Goal: Information Seeking & Learning: Learn about a topic

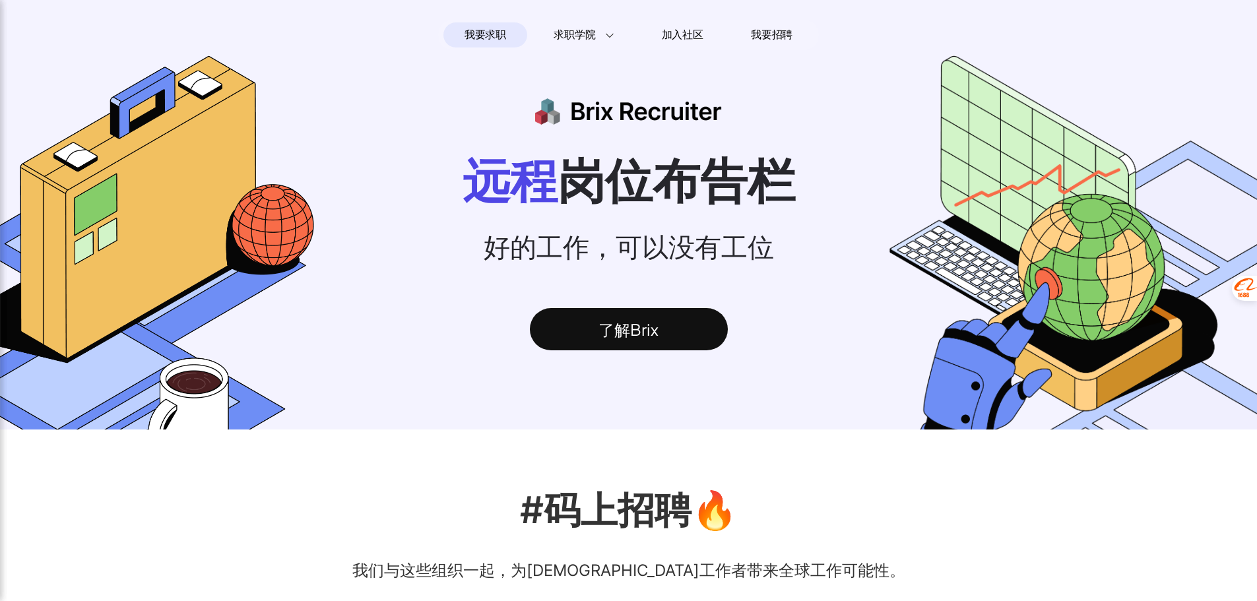
click at [643, 336] on div "了解Brix" at bounding box center [629, 329] width 198 height 42
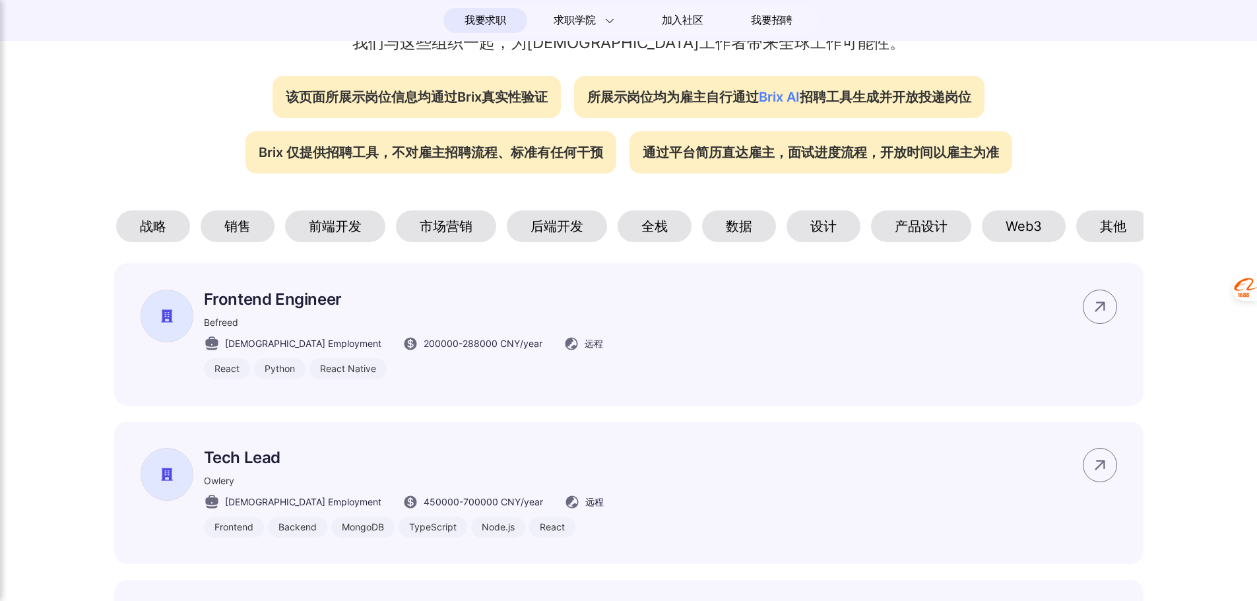
scroll to position [0, 88]
click at [1023, 237] on div "Web3" at bounding box center [1018, 226] width 84 height 32
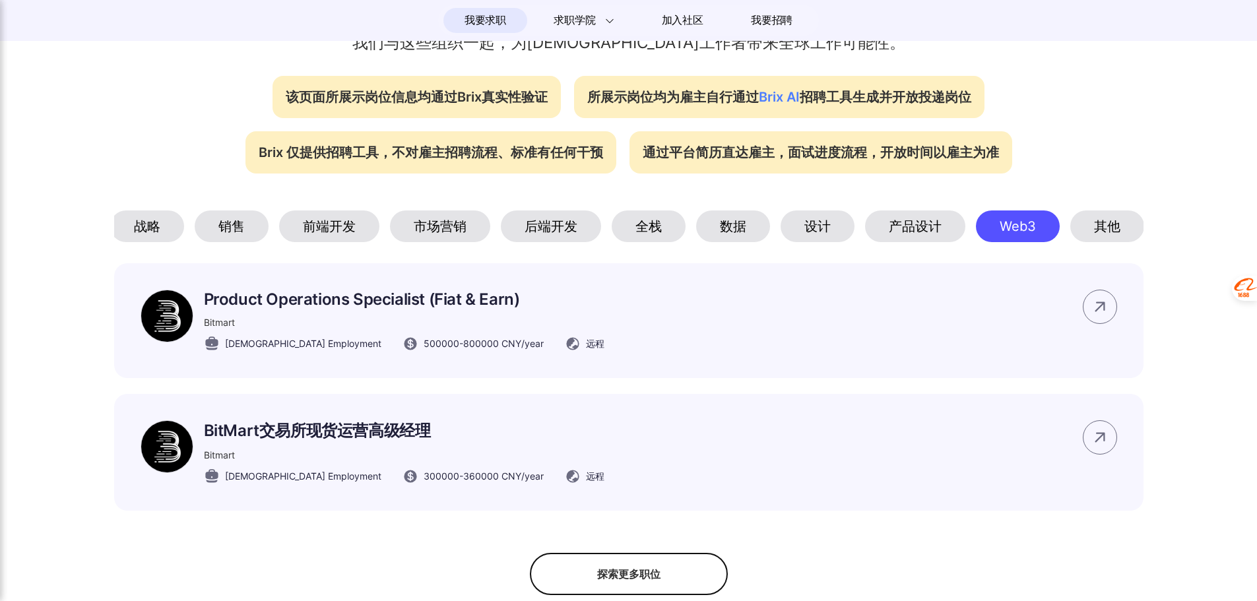
click at [926, 235] on div "产品设计" at bounding box center [915, 226] width 100 height 32
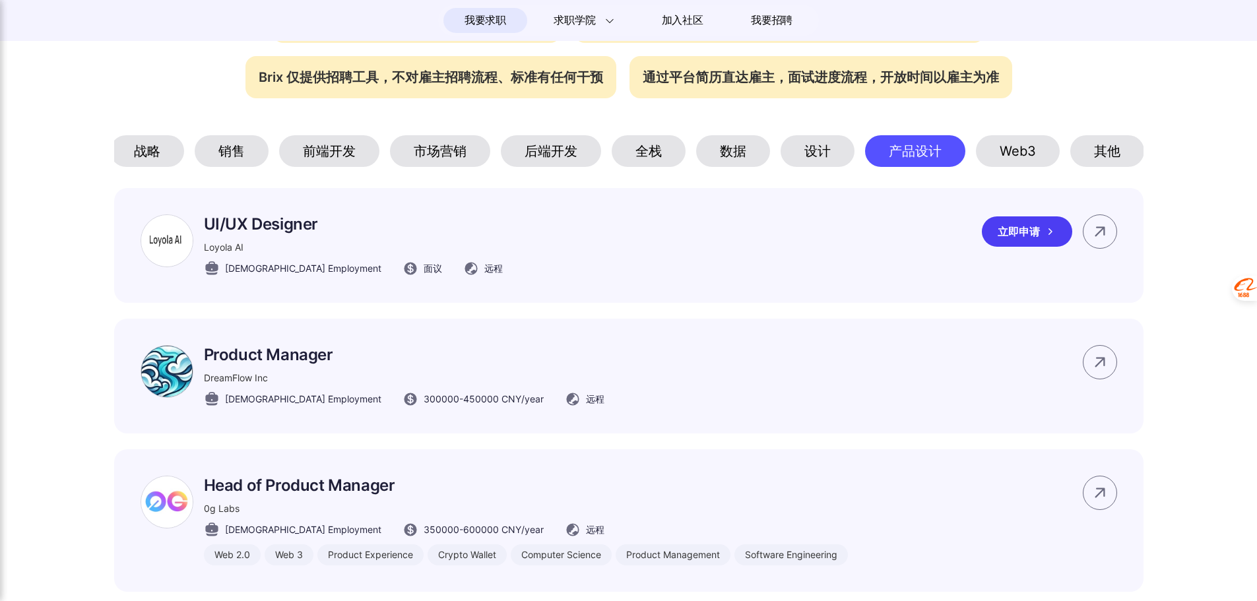
scroll to position [594, 0]
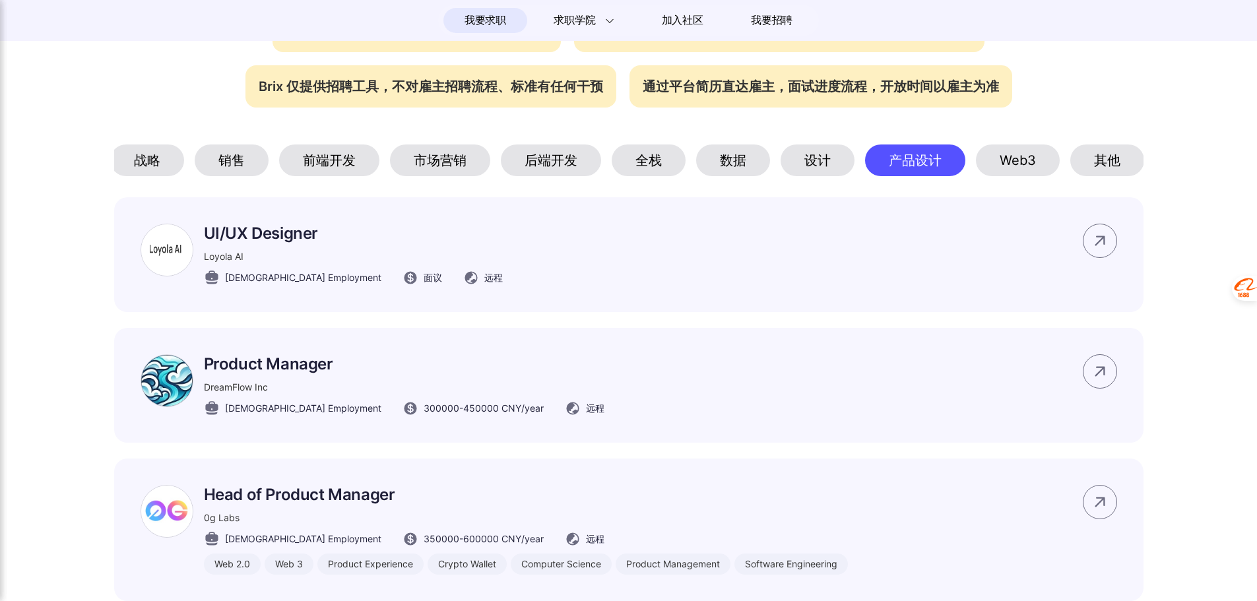
click at [815, 163] on div "设计" at bounding box center [817, 160] width 74 height 32
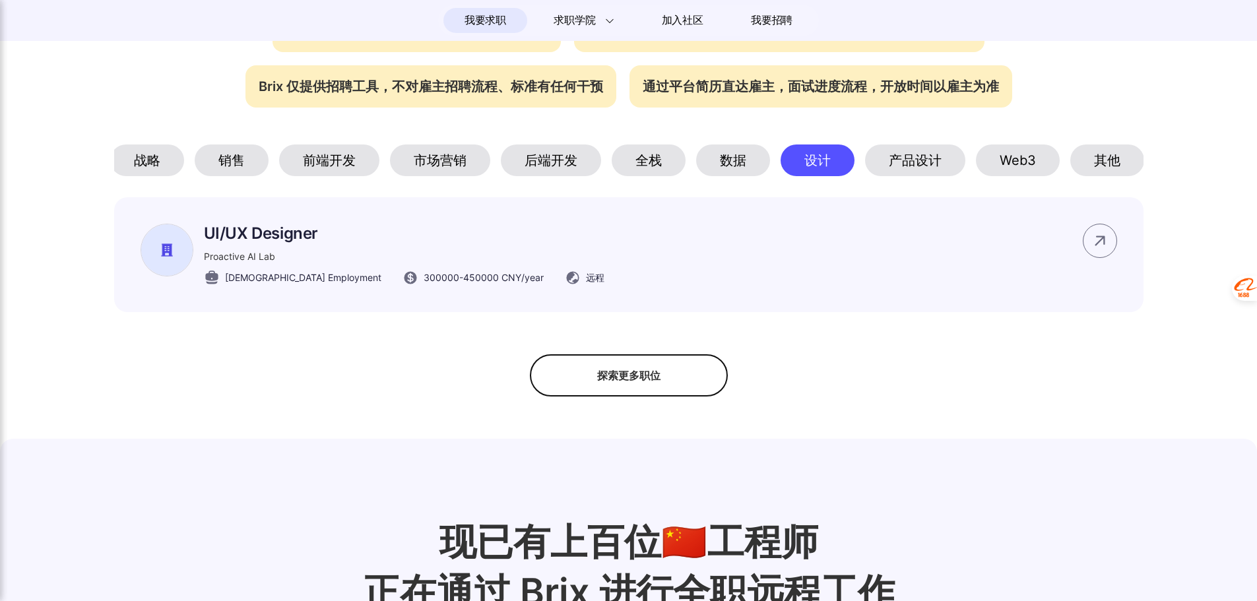
click at [751, 164] on div "数据" at bounding box center [733, 160] width 74 height 32
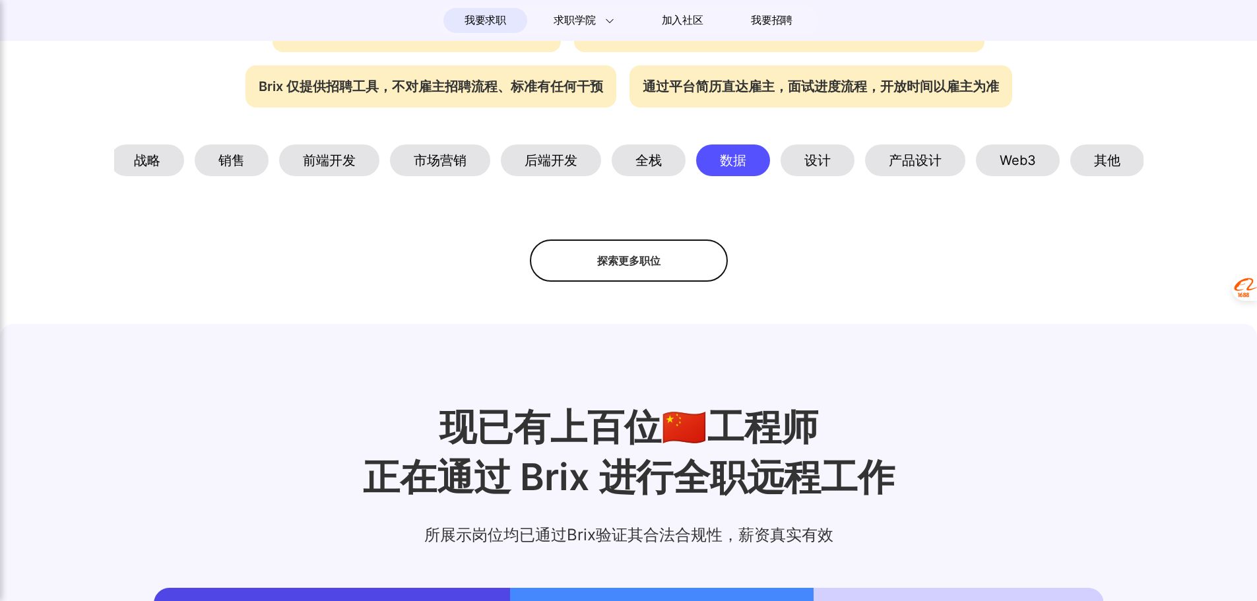
click at [667, 165] on div "全栈" at bounding box center [649, 160] width 74 height 32
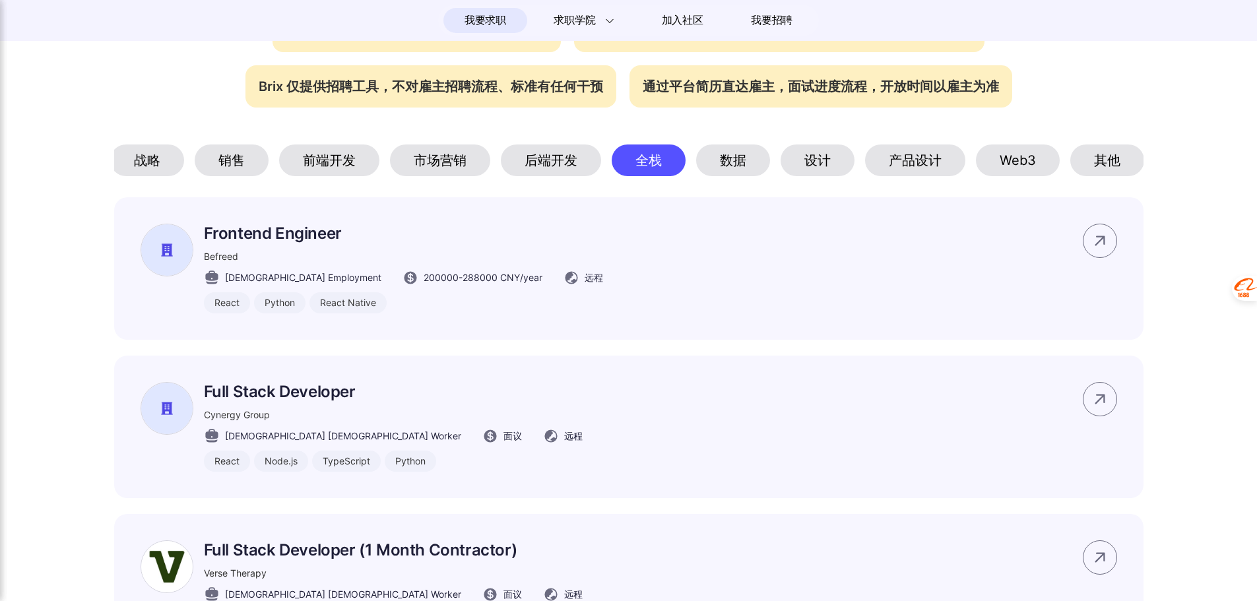
click at [562, 165] on div "后端开发" at bounding box center [551, 160] width 100 height 32
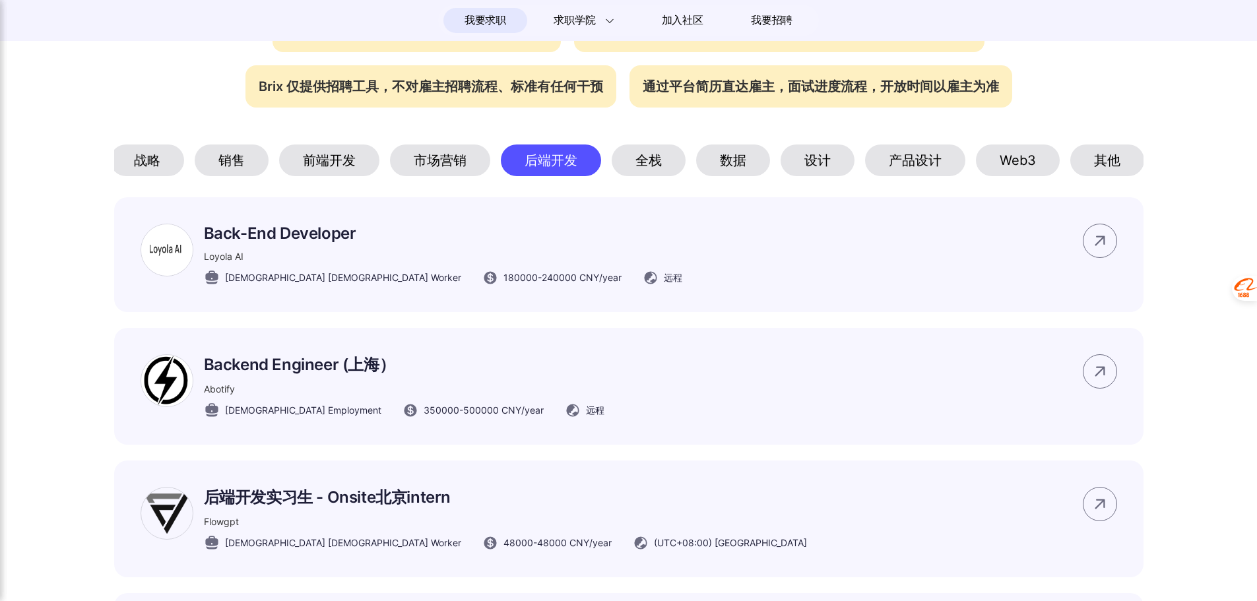
click at [439, 166] on div "市场营销" at bounding box center [440, 160] width 100 height 32
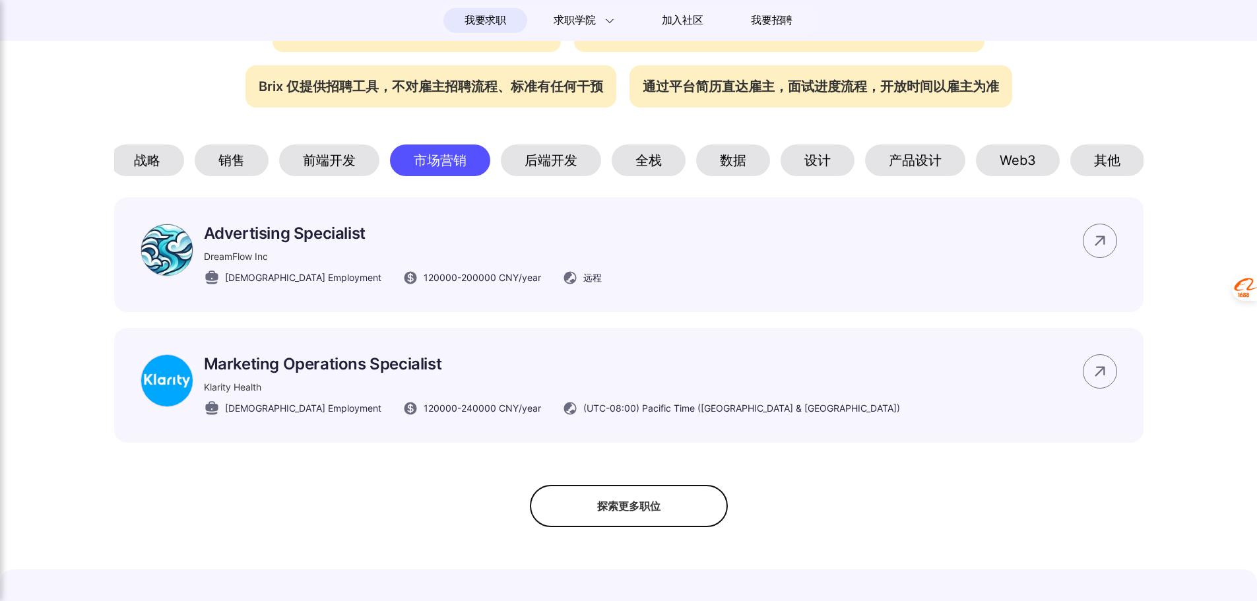
click at [336, 164] on div "前端开发" at bounding box center [329, 160] width 100 height 32
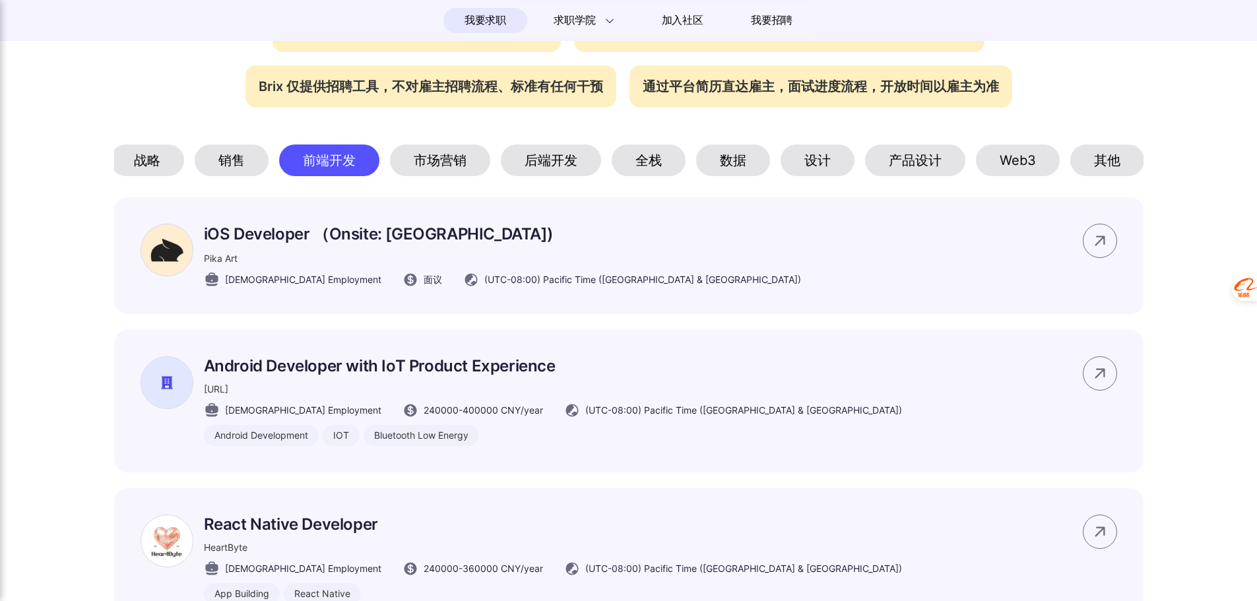
click at [213, 164] on div "销售" at bounding box center [232, 160] width 74 height 32
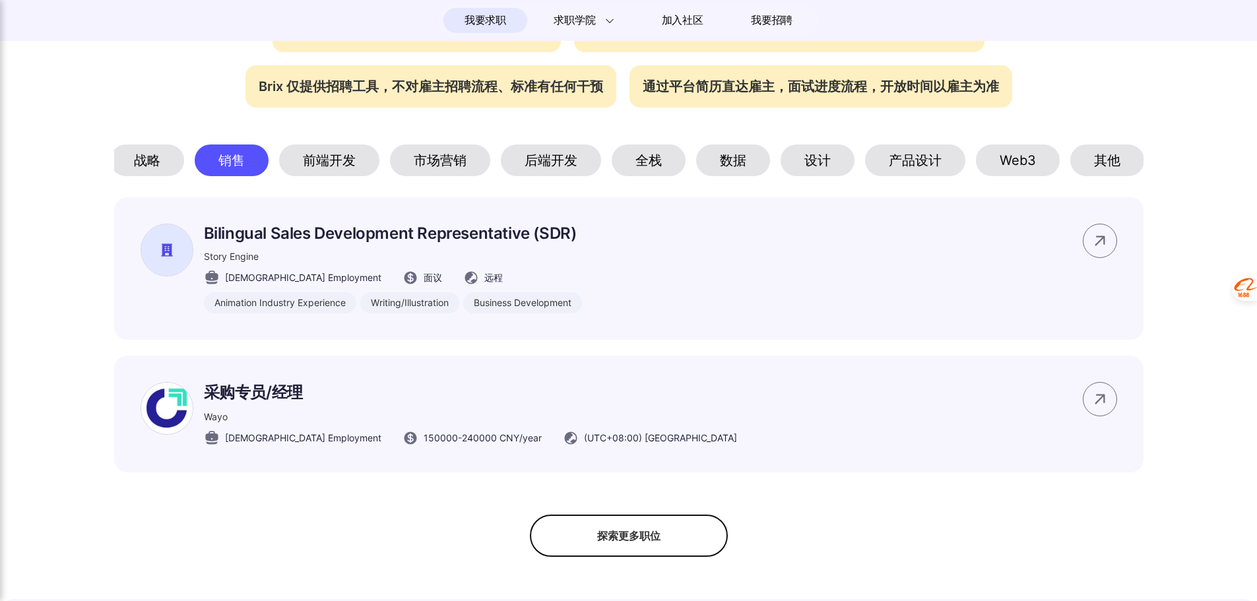
click at [149, 166] on div "战略" at bounding box center [147, 160] width 74 height 32
